Goal: Information Seeking & Learning: Learn about a topic

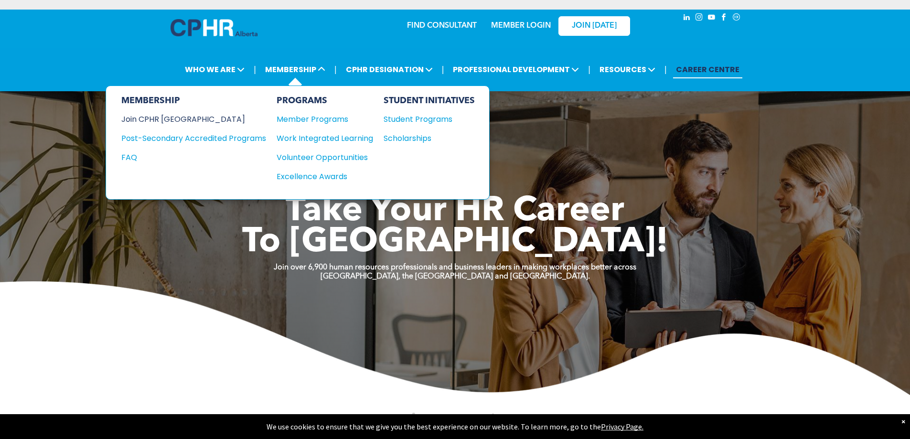
click at [156, 117] on div "Join CPHR [GEOGRAPHIC_DATA]" at bounding box center [186, 119] width 130 height 12
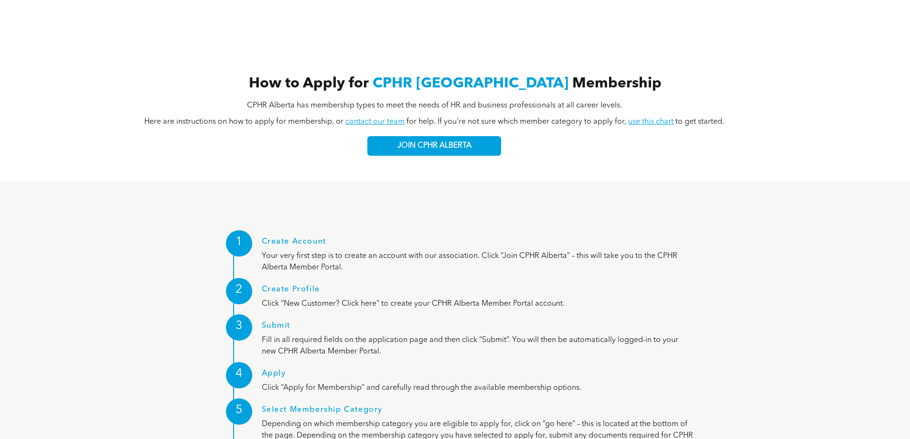
scroll to position [1146, 0]
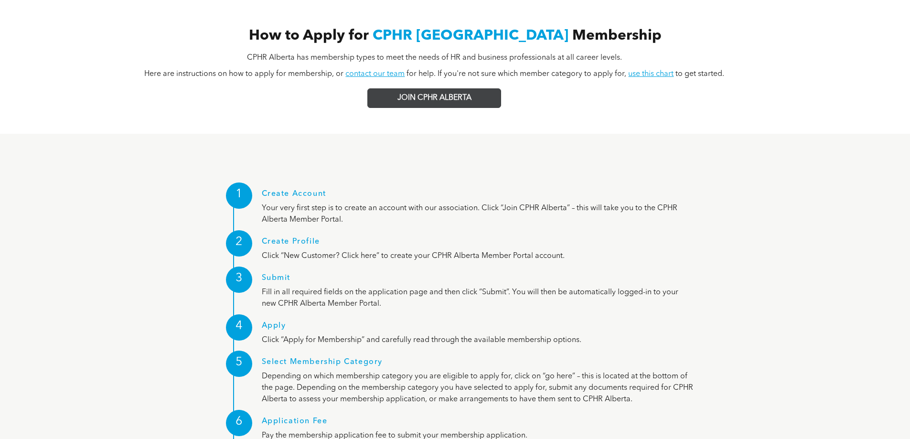
click at [452, 94] on span "JOIN CPHR ALBERTA" at bounding box center [434, 98] width 74 height 9
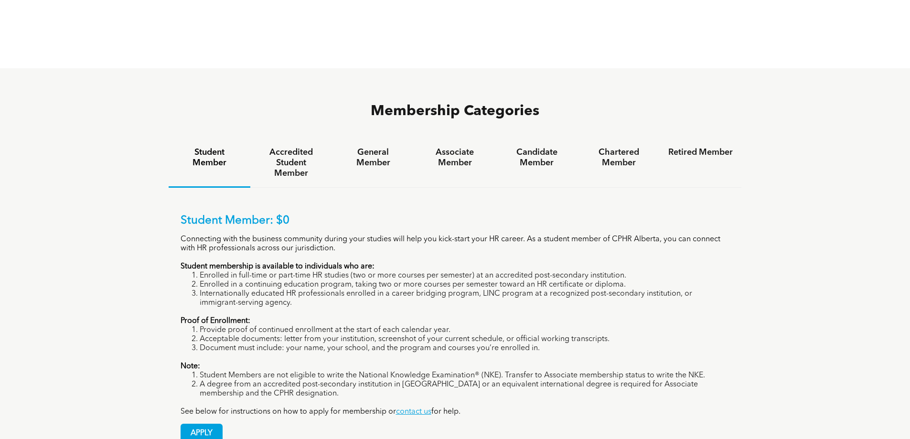
scroll to position [621, 0]
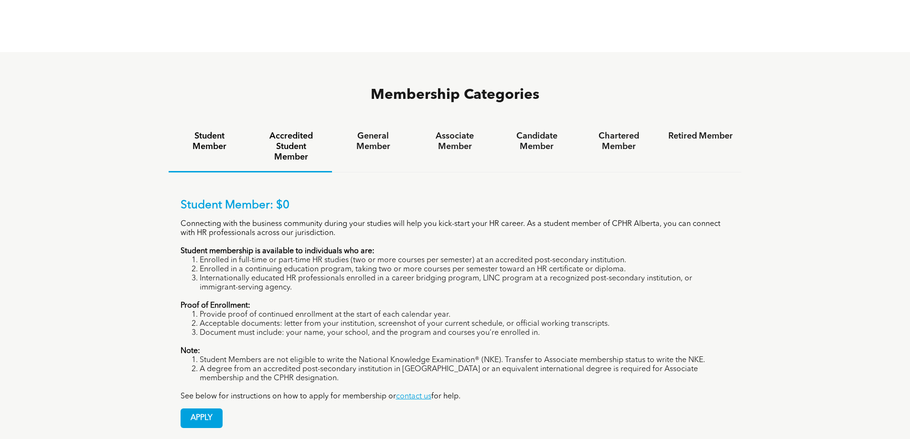
click at [308, 131] on h4 "Accredited Student Member" at bounding box center [291, 147] width 64 height 32
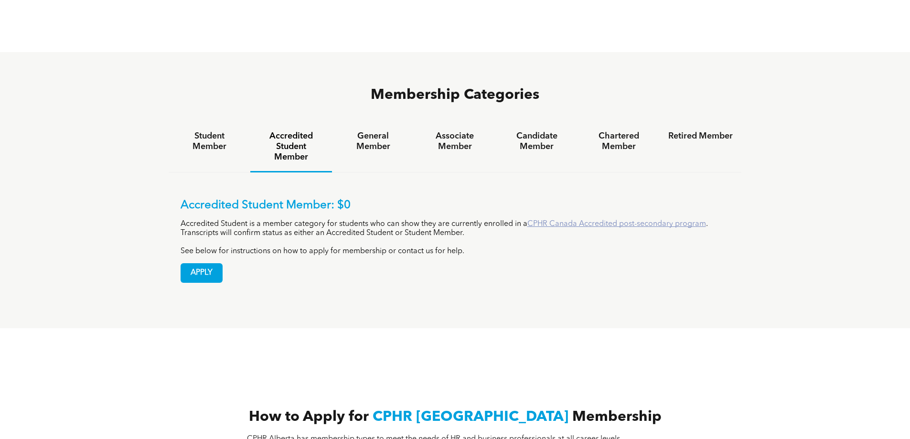
click at [561, 220] on link "CPHR Canada Accredited post-secondary program" at bounding box center [616, 224] width 179 height 8
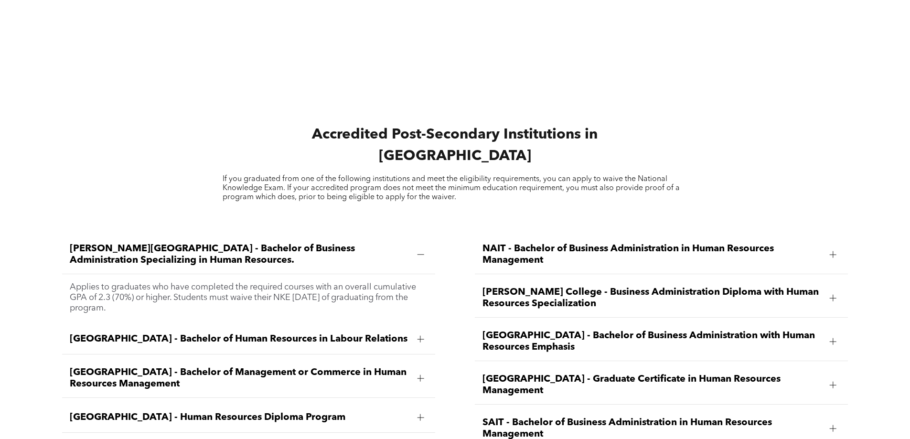
scroll to position [1385, 0]
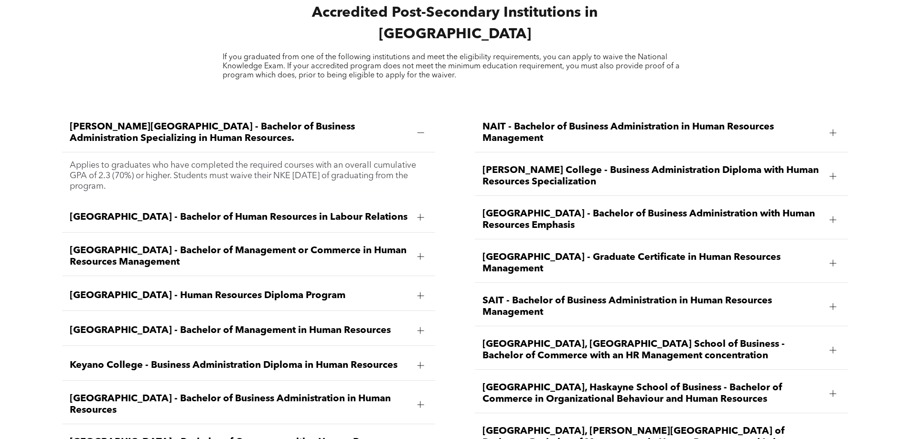
click at [426, 126] on div at bounding box center [420, 133] width 14 height 14
